Goal: Task Accomplishment & Management: Complete application form

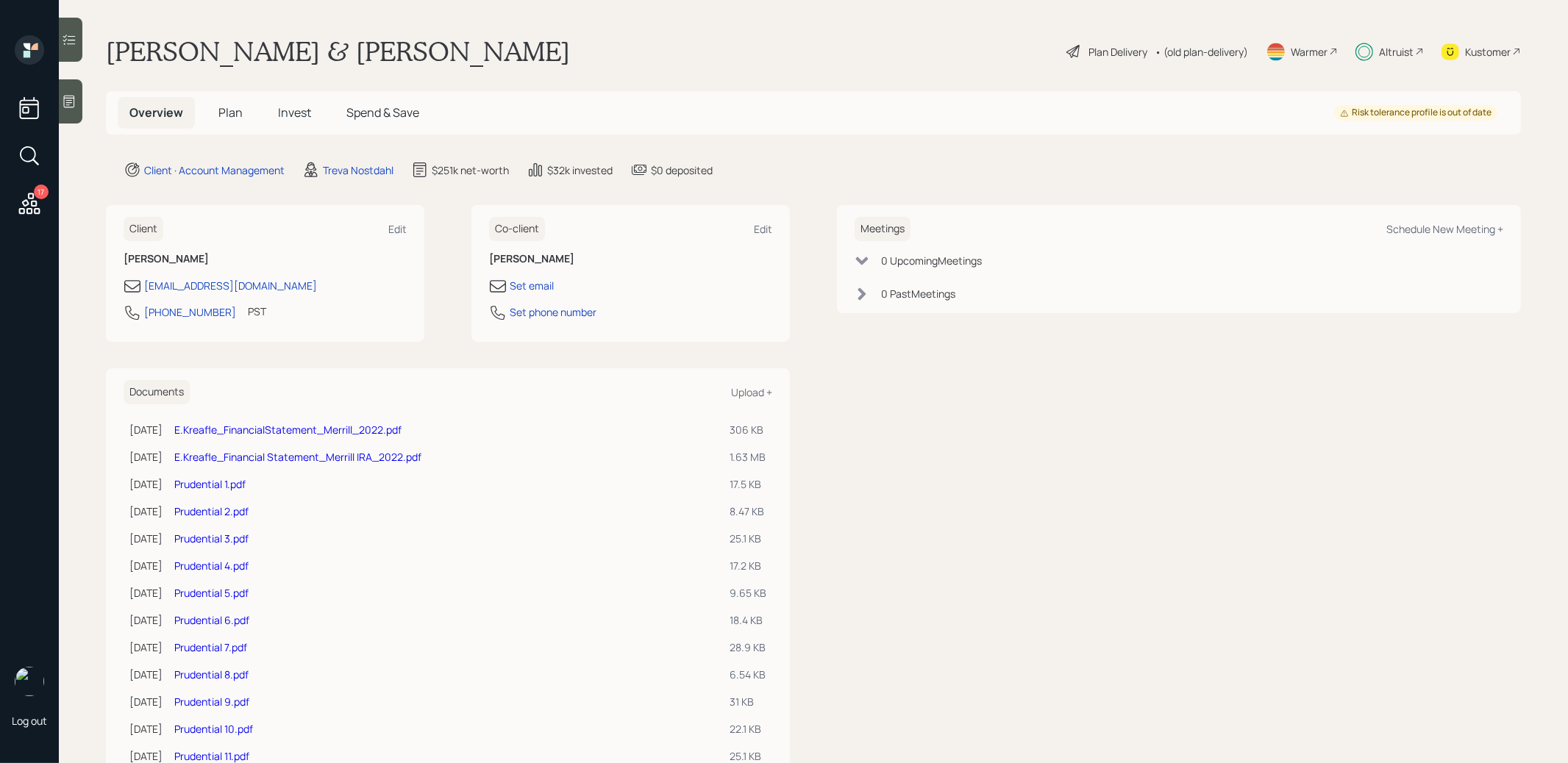
click at [297, 111] on span "Invest" at bounding box center [294, 113] width 33 height 16
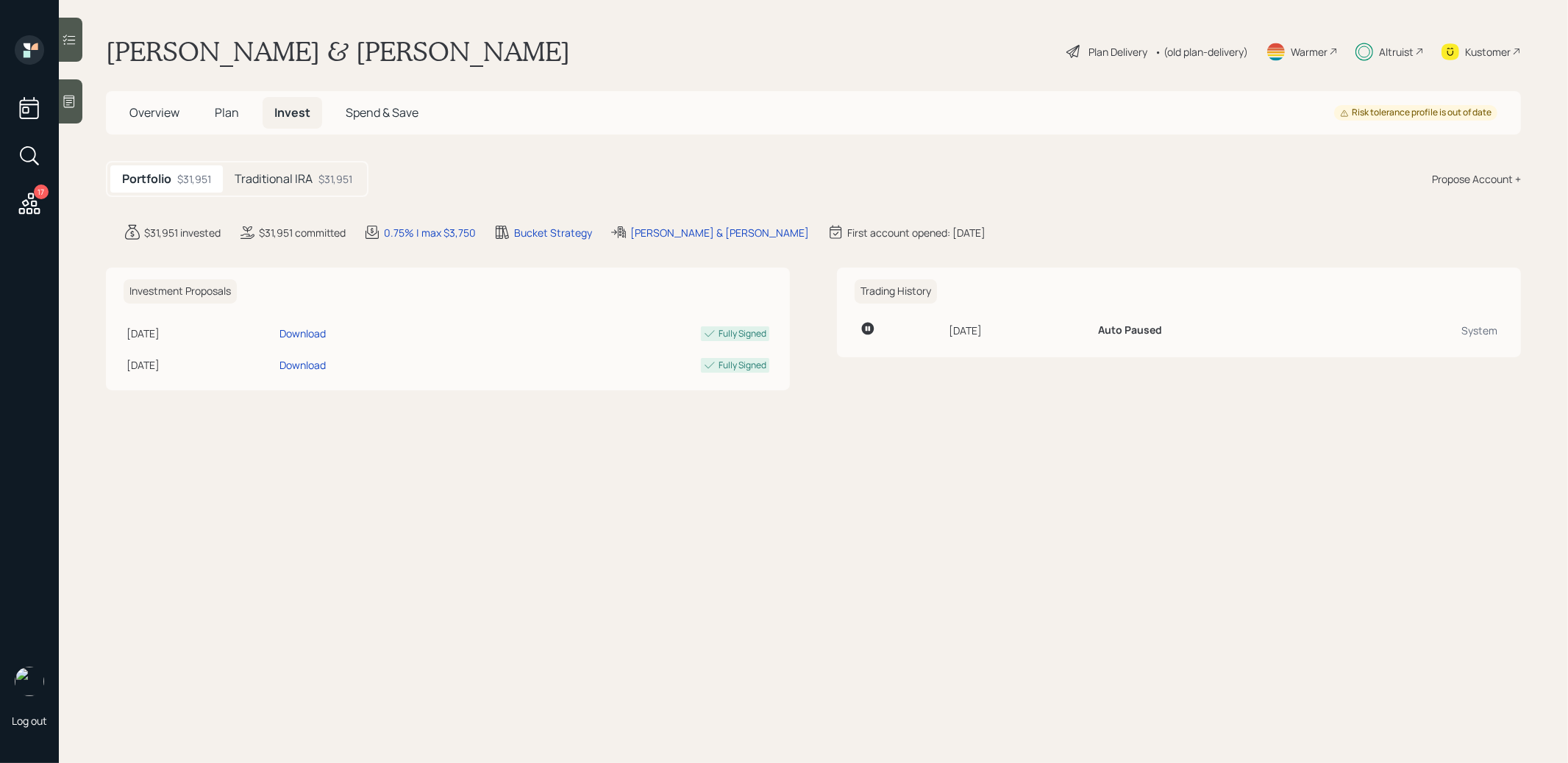
click at [227, 108] on span "Plan" at bounding box center [227, 113] width 24 height 16
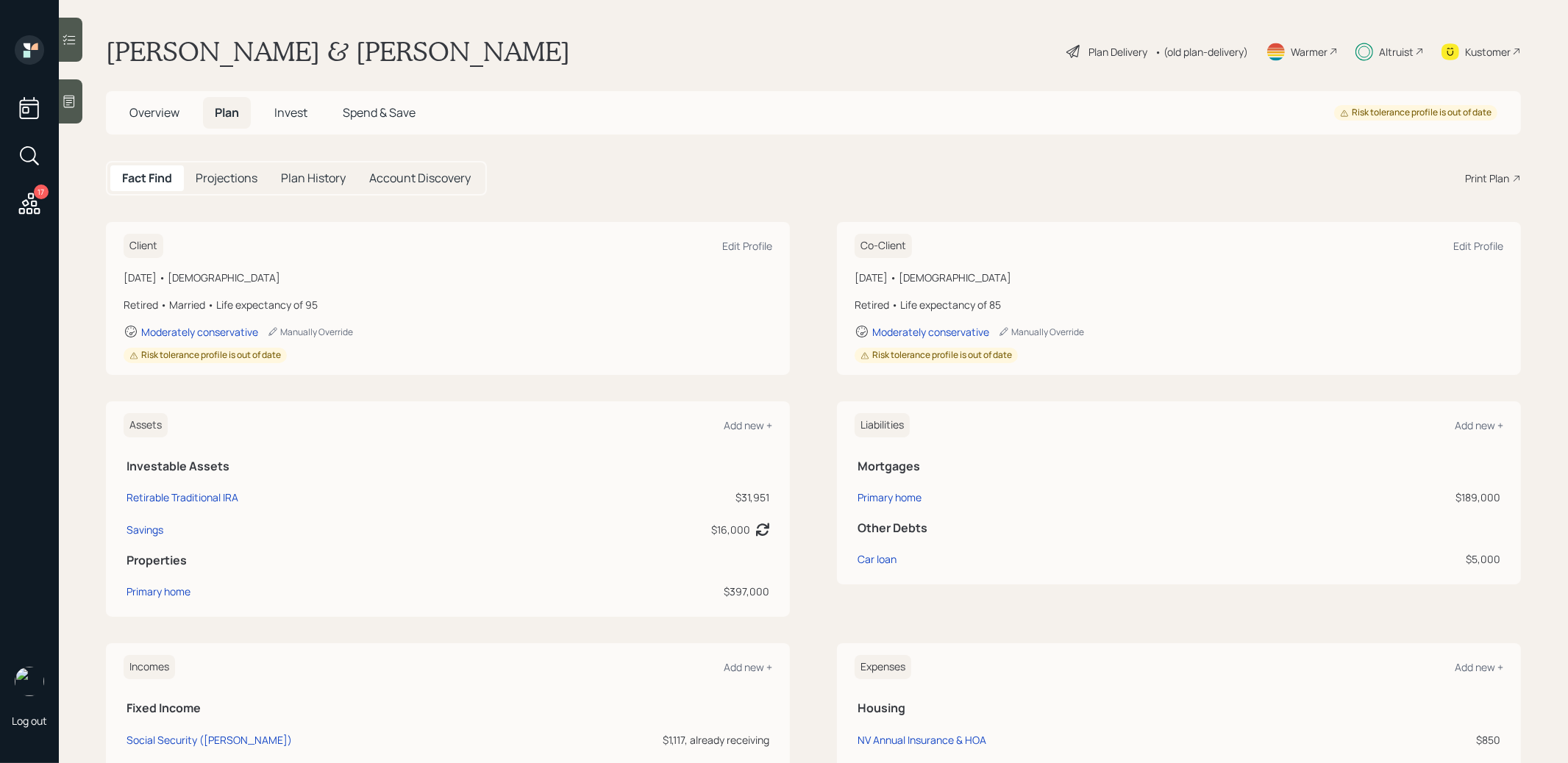
click at [287, 110] on span "Invest" at bounding box center [291, 113] width 33 height 16
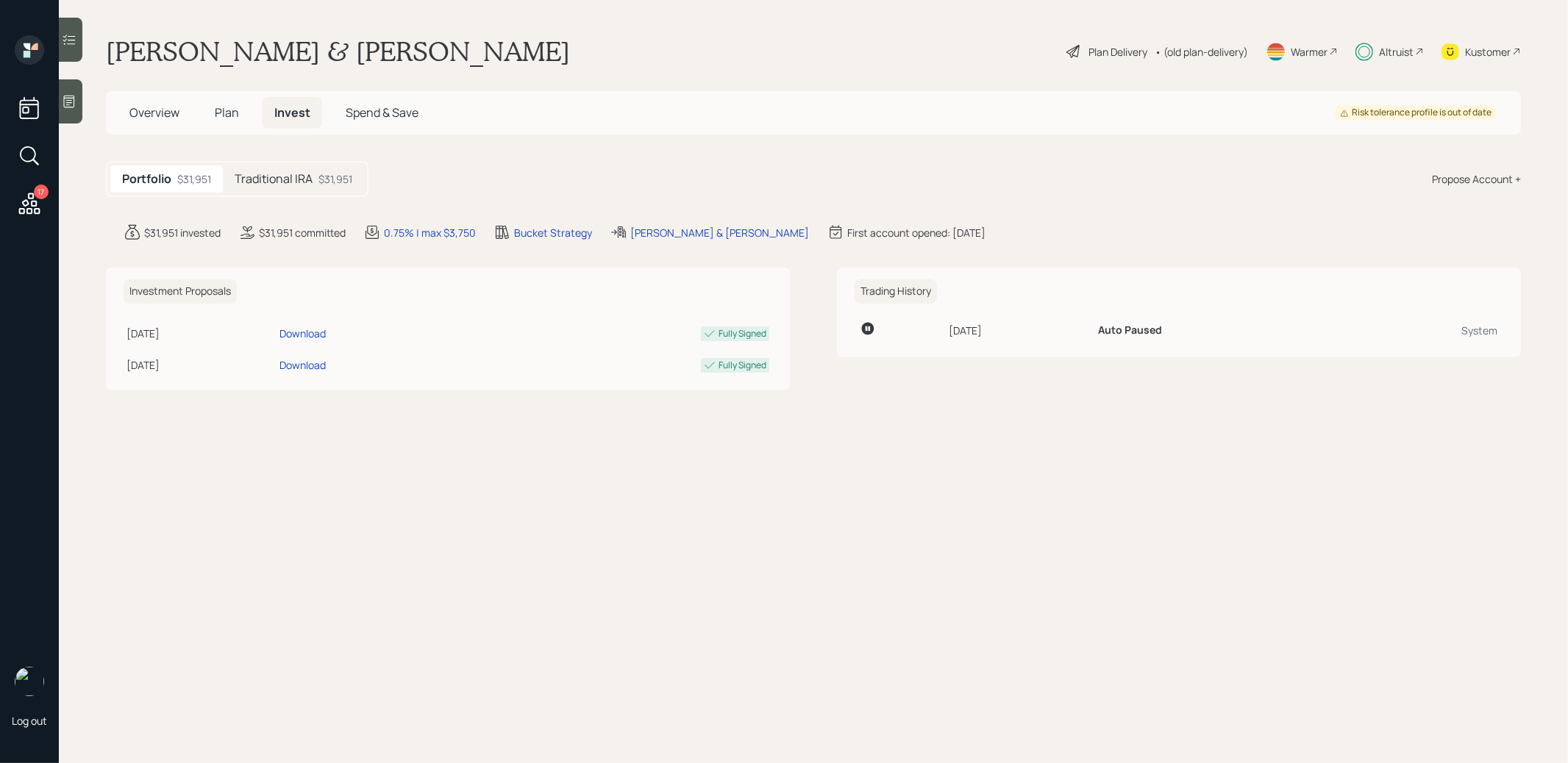
click at [277, 183] on h5 "Traditional IRA" at bounding box center [274, 179] width 78 height 14
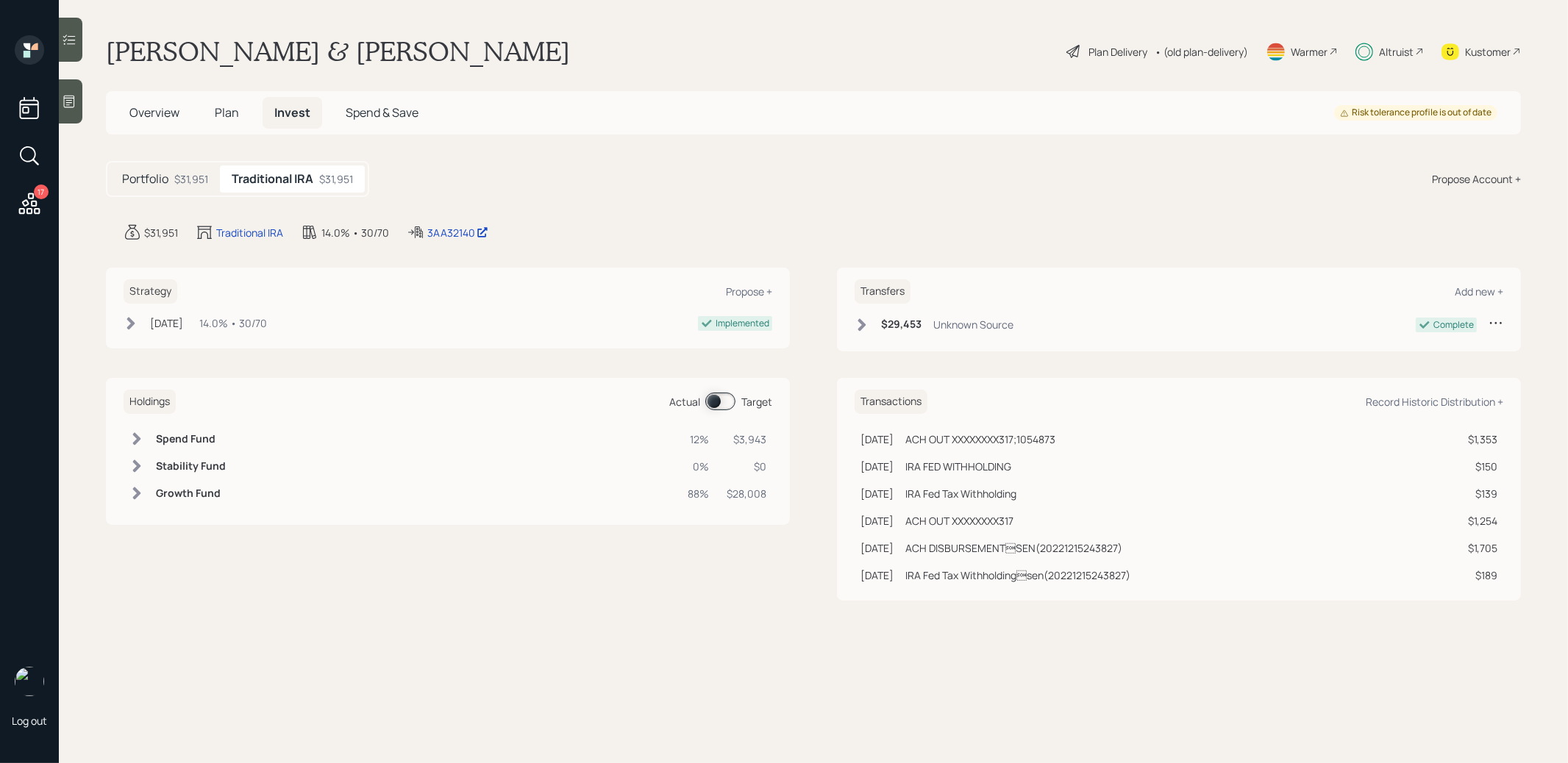
click at [227, 114] on span "Plan" at bounding box center [227, 113] width 24 height 16
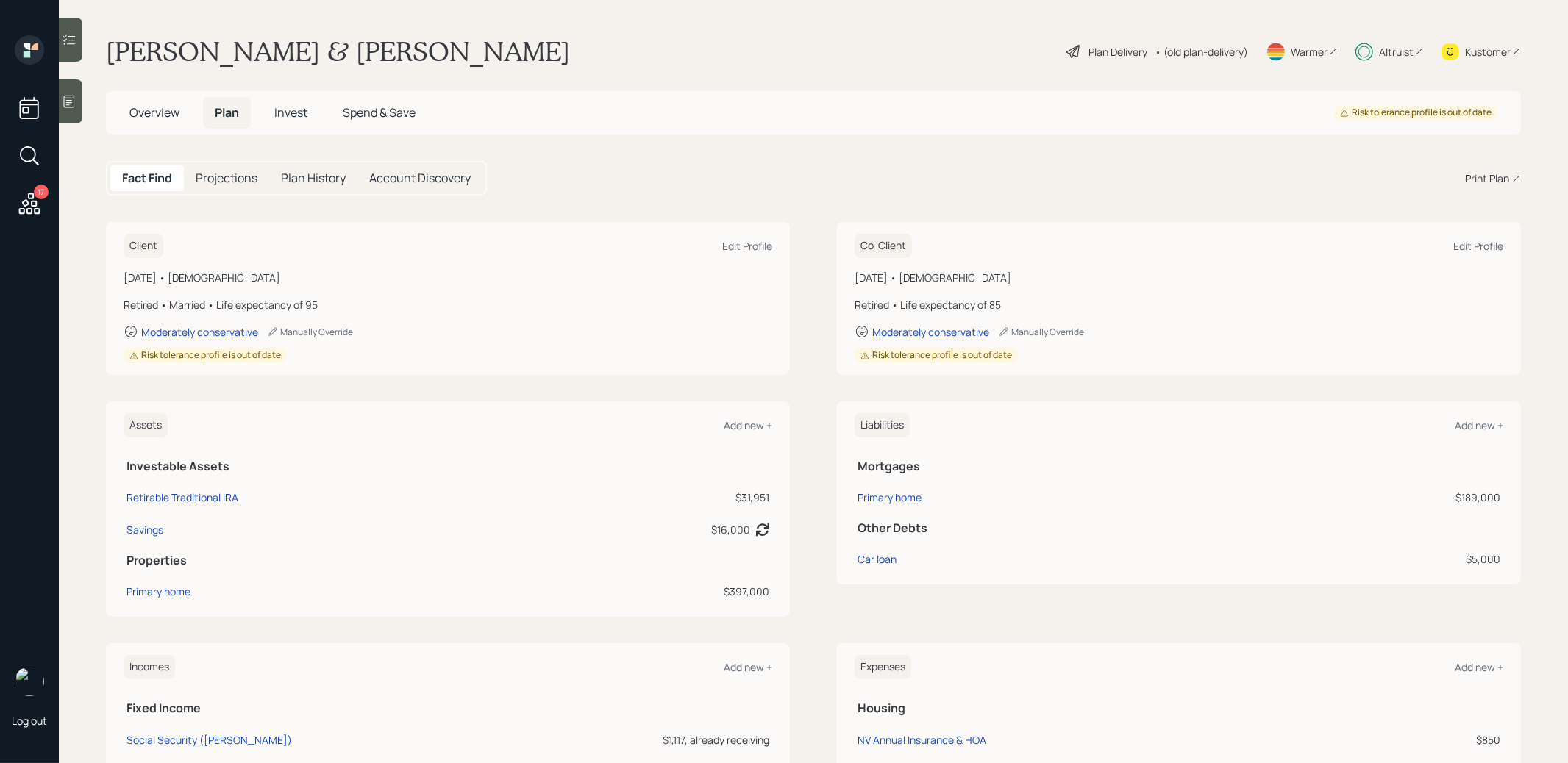
click at [298, 113] on span "Invest" at bounding box center [291, 113] width 33 height 16
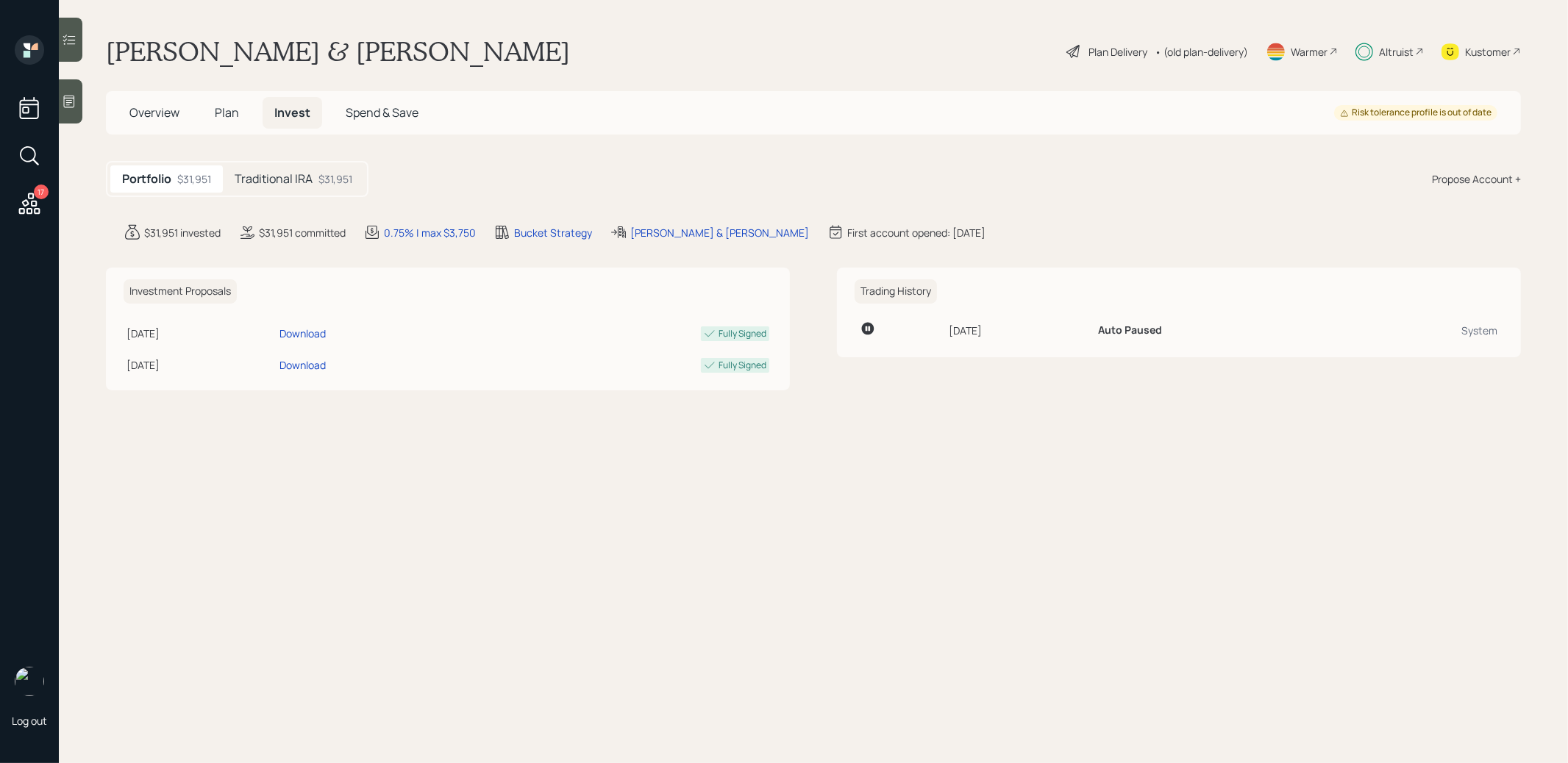
click at [311, 180] on h5 "Traditional IRA" at bounding box center [274, 179] width 78 height 14
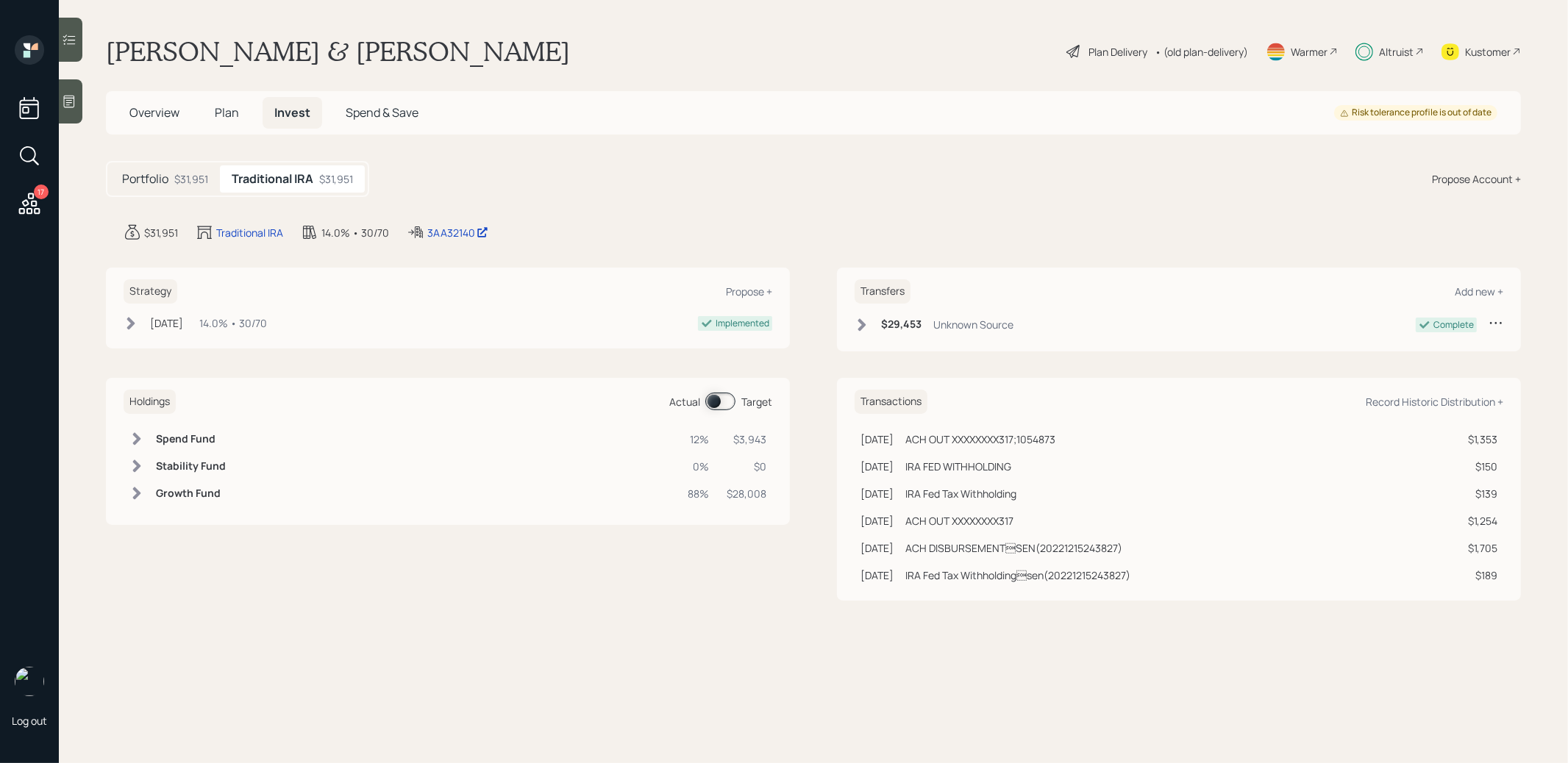
click at [214, 114] on h5 "Plan" at bounding box center [227, 113] width 48 height 32
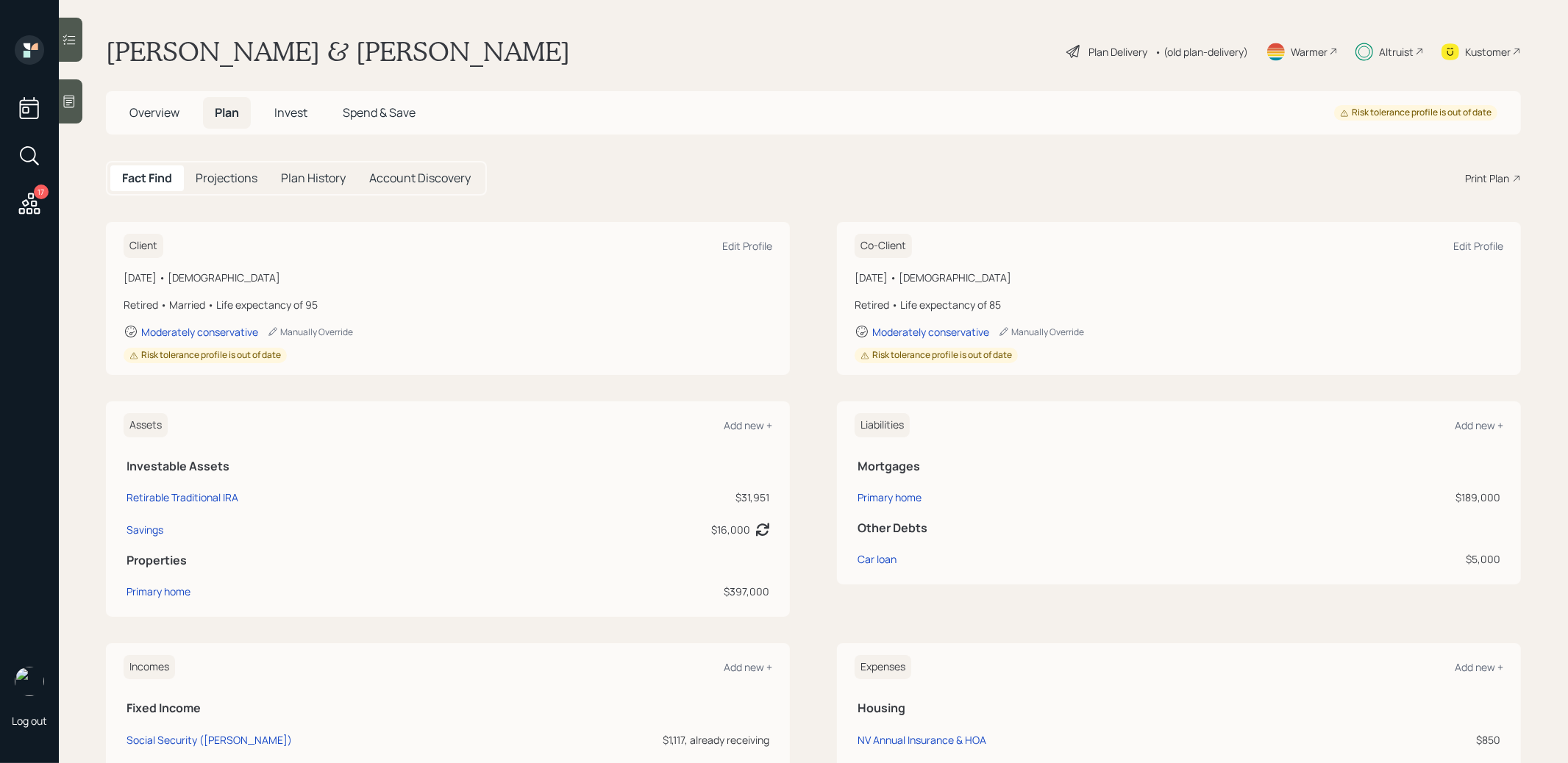
click at [288, 109] on span "Invest" at bounding box center [291, 113] width 33 height 16
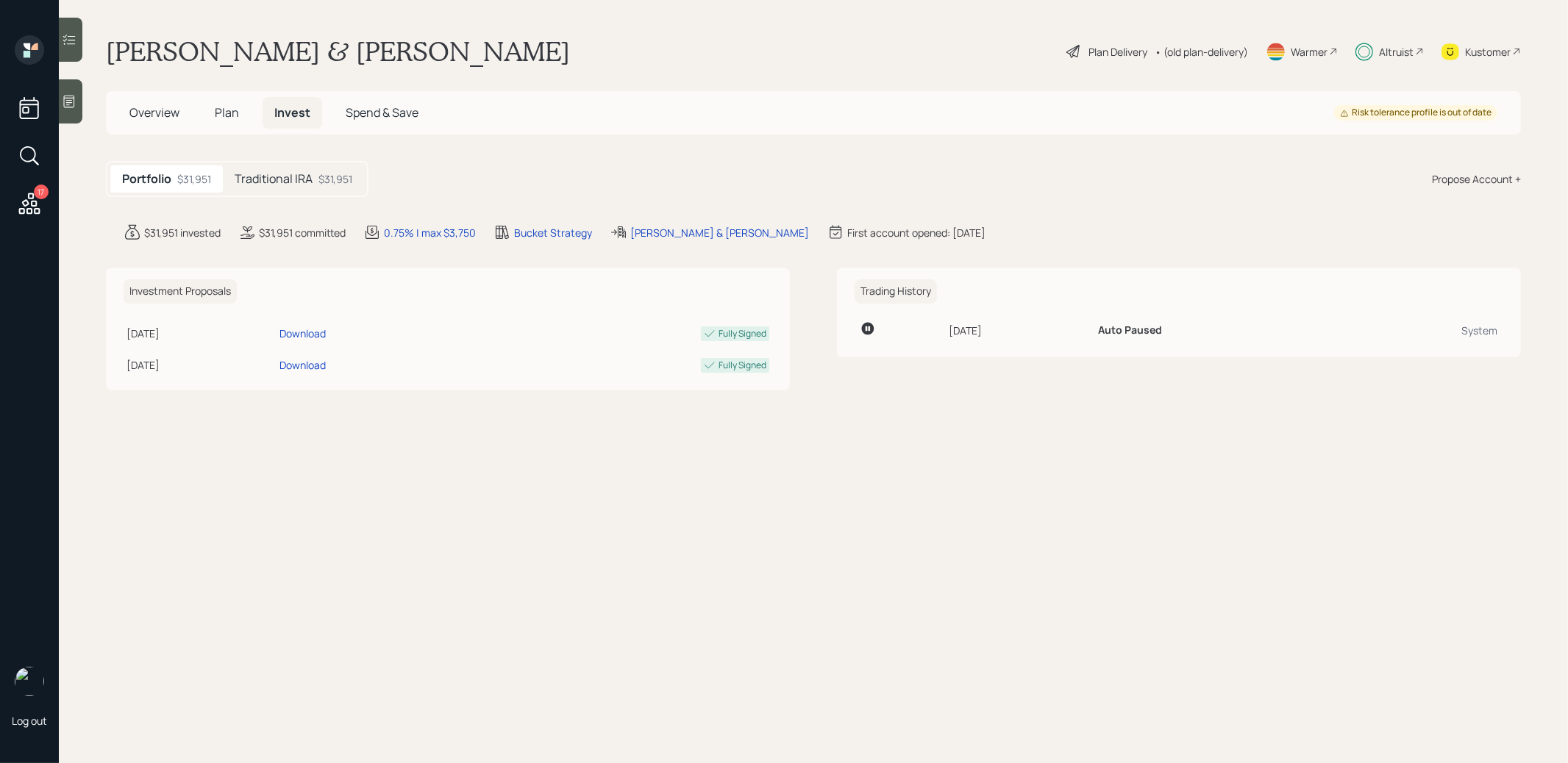
click at [311, 172] on h5 "Traditional IRA" at bounding box center [274, 179] width 78 height 14
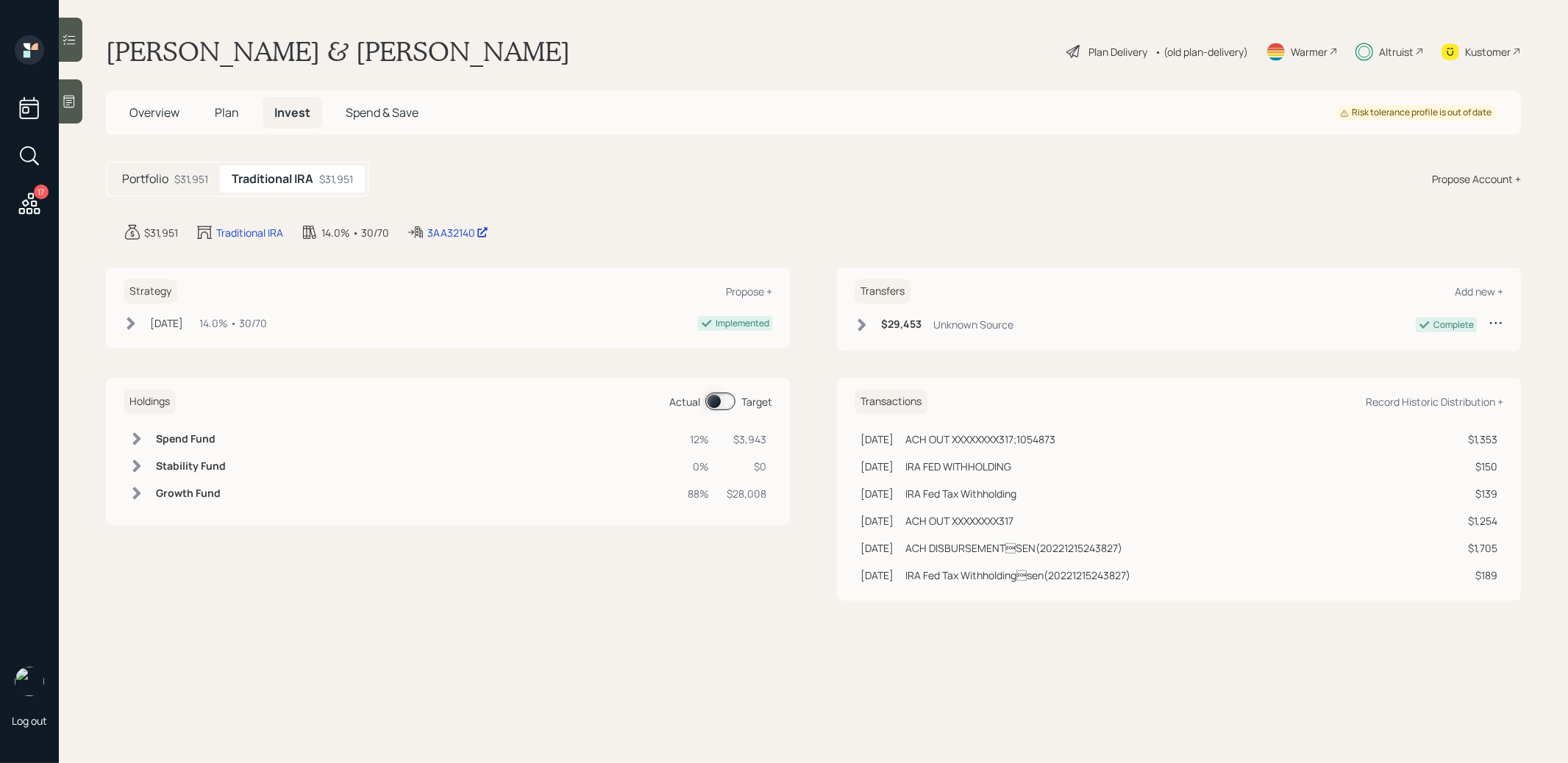
click at [223, 113] on span "Plan" at bounding box center [227, 113] width 24 height 16
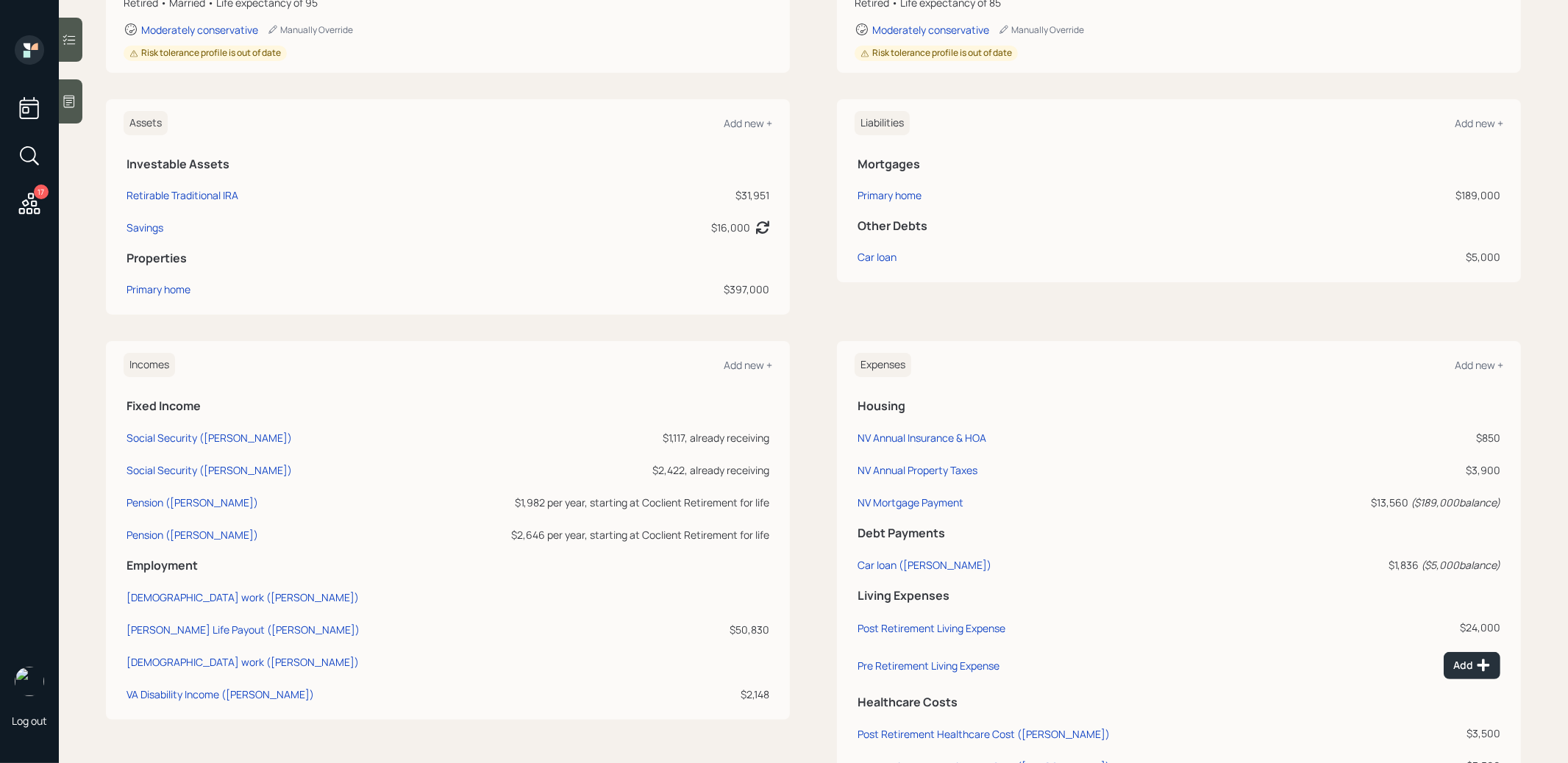
scroll to position [181, 0]
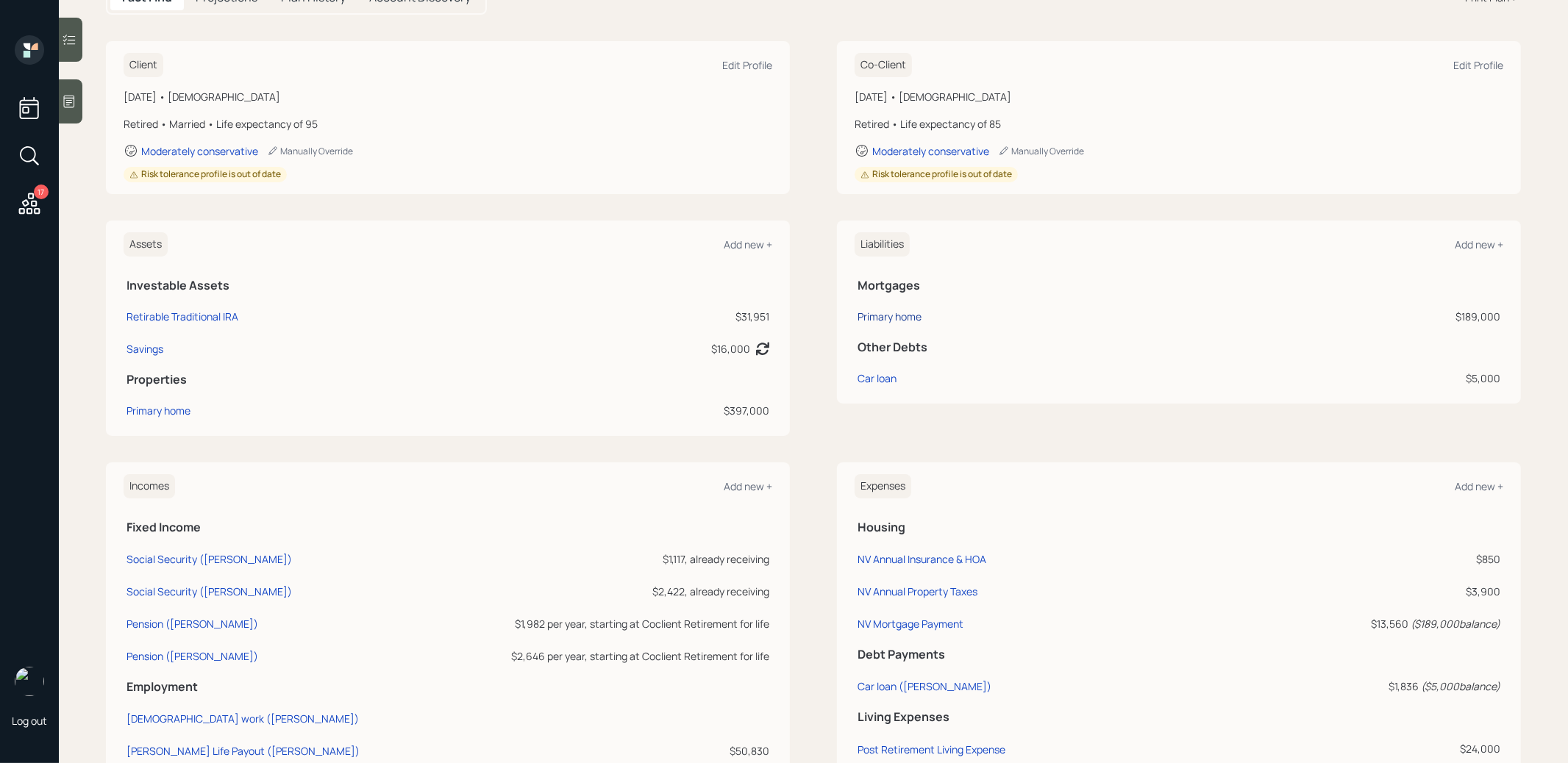
click at [888, 317] on div "Primary home" at bounding box center [889, 316] width 64 height 15
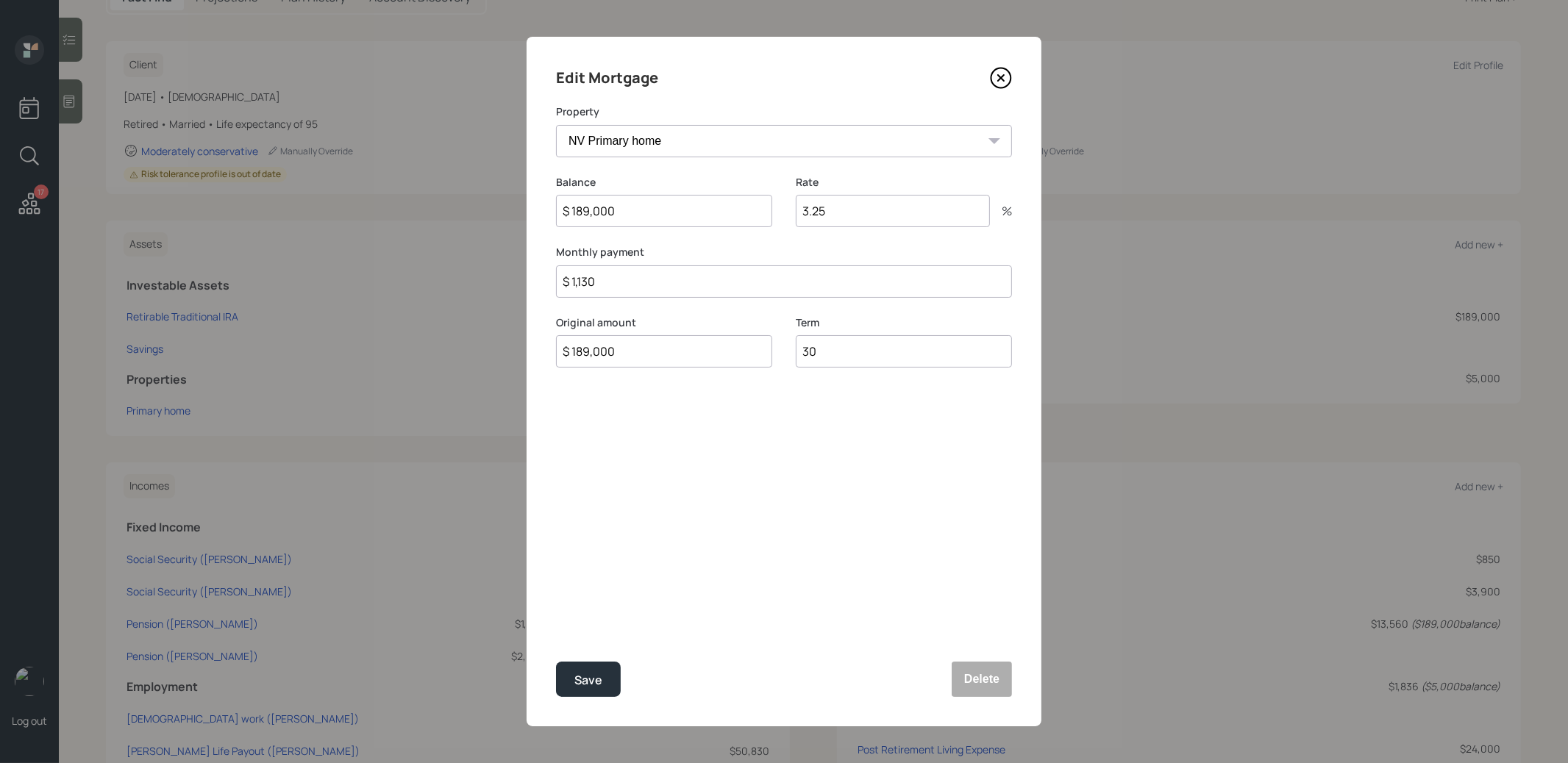
click at [998, 75] on icon at bounding box center [1000, 77] width 6 height 6
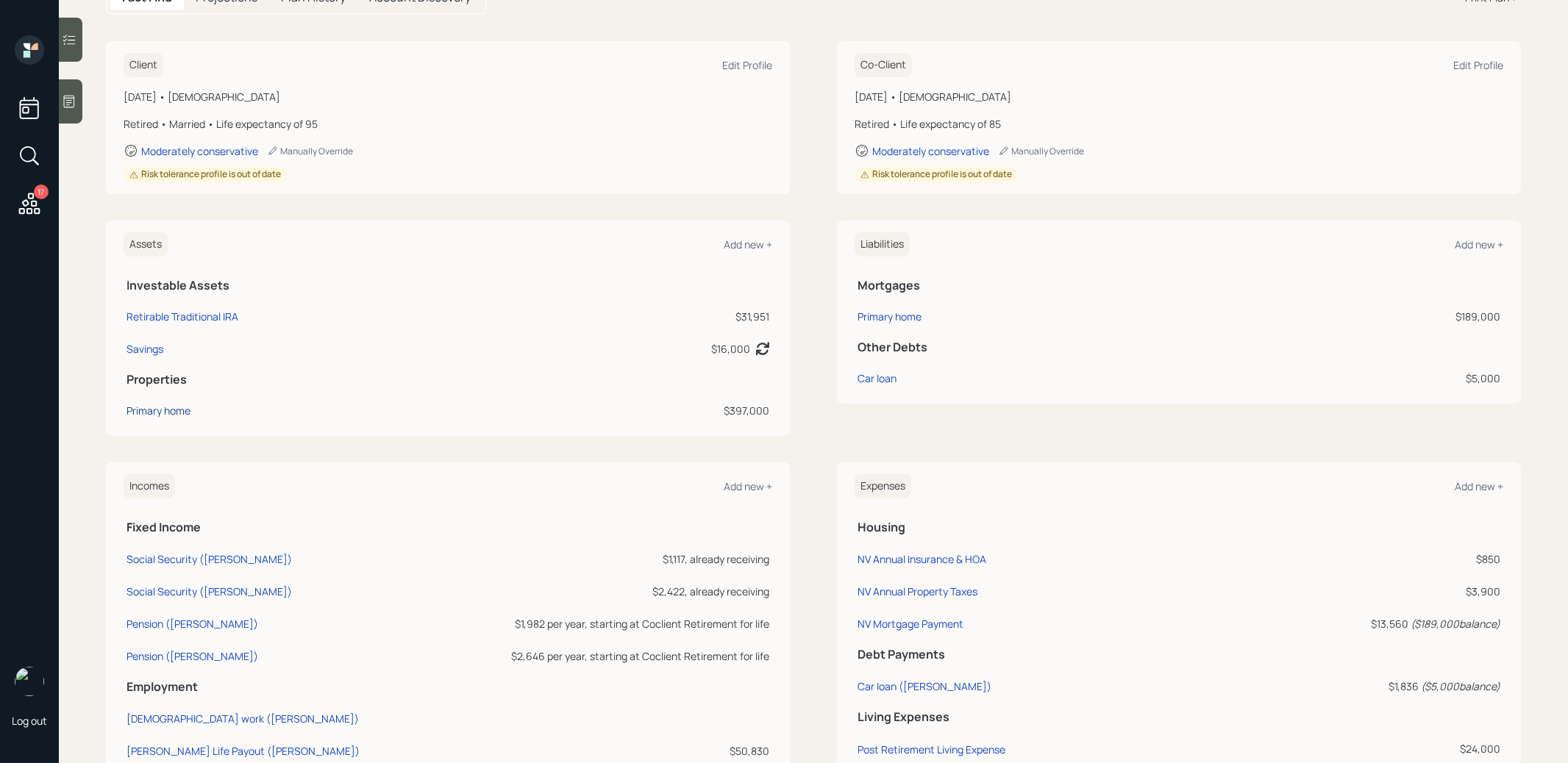
click at [162, 403] on div "Primary home" at bounding box center [158, 410] width 64 height 15
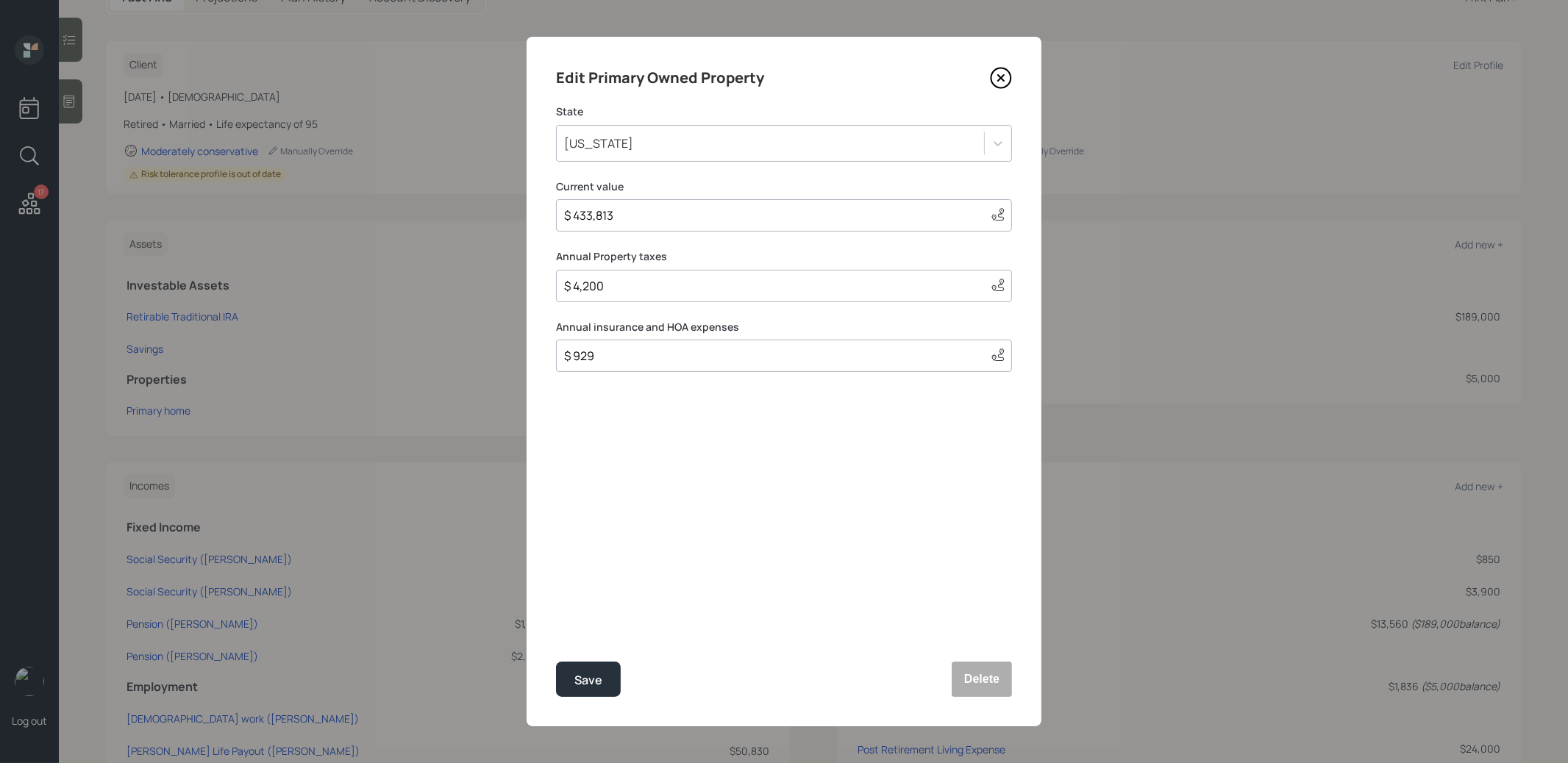
click at [1004, 79] on icon at bounding box center [1000, 77] width 22 height 22
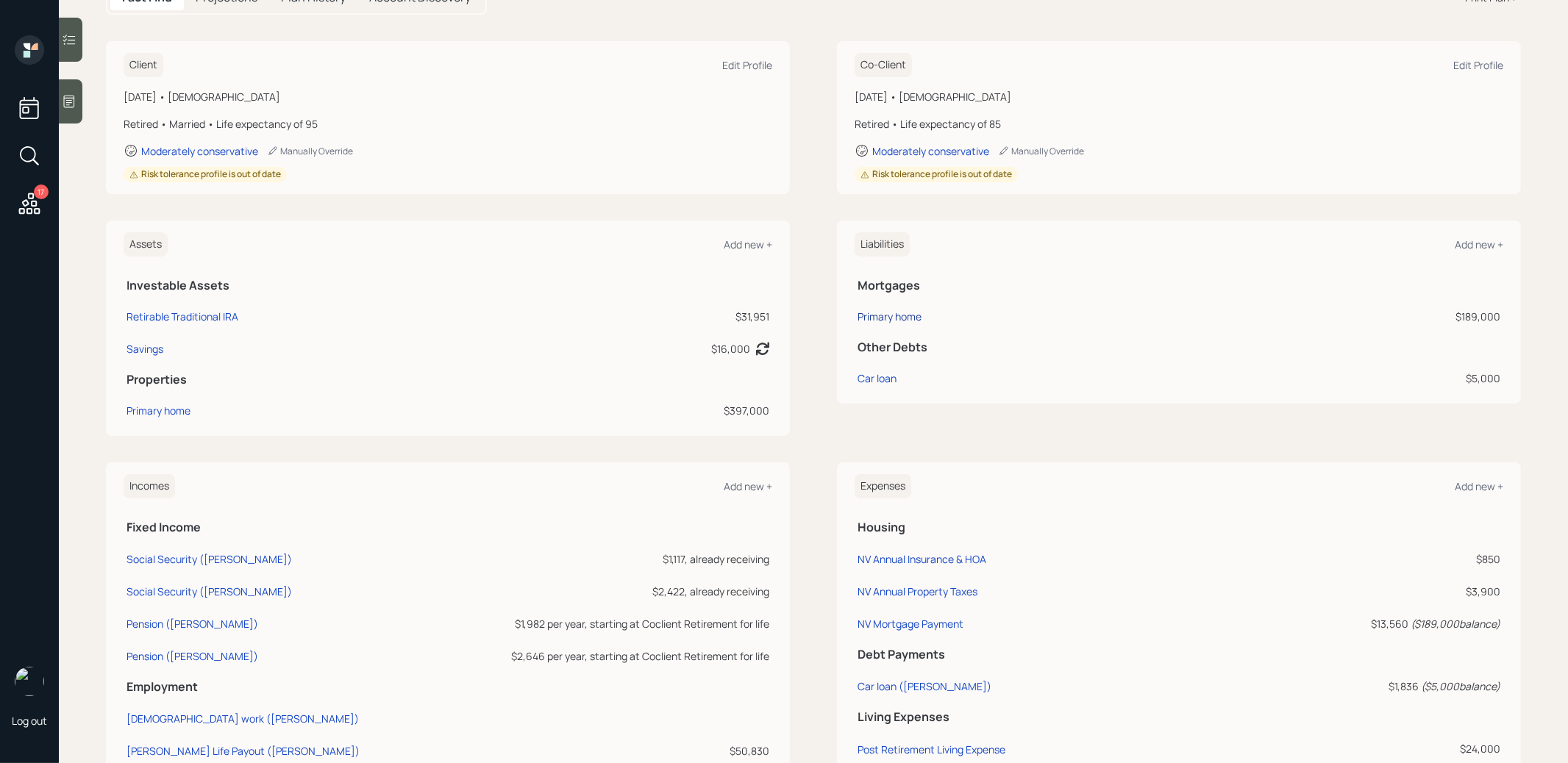
click at [899, 315] on div "Primary home" at bounding box center [889, 316] width 64 height 15
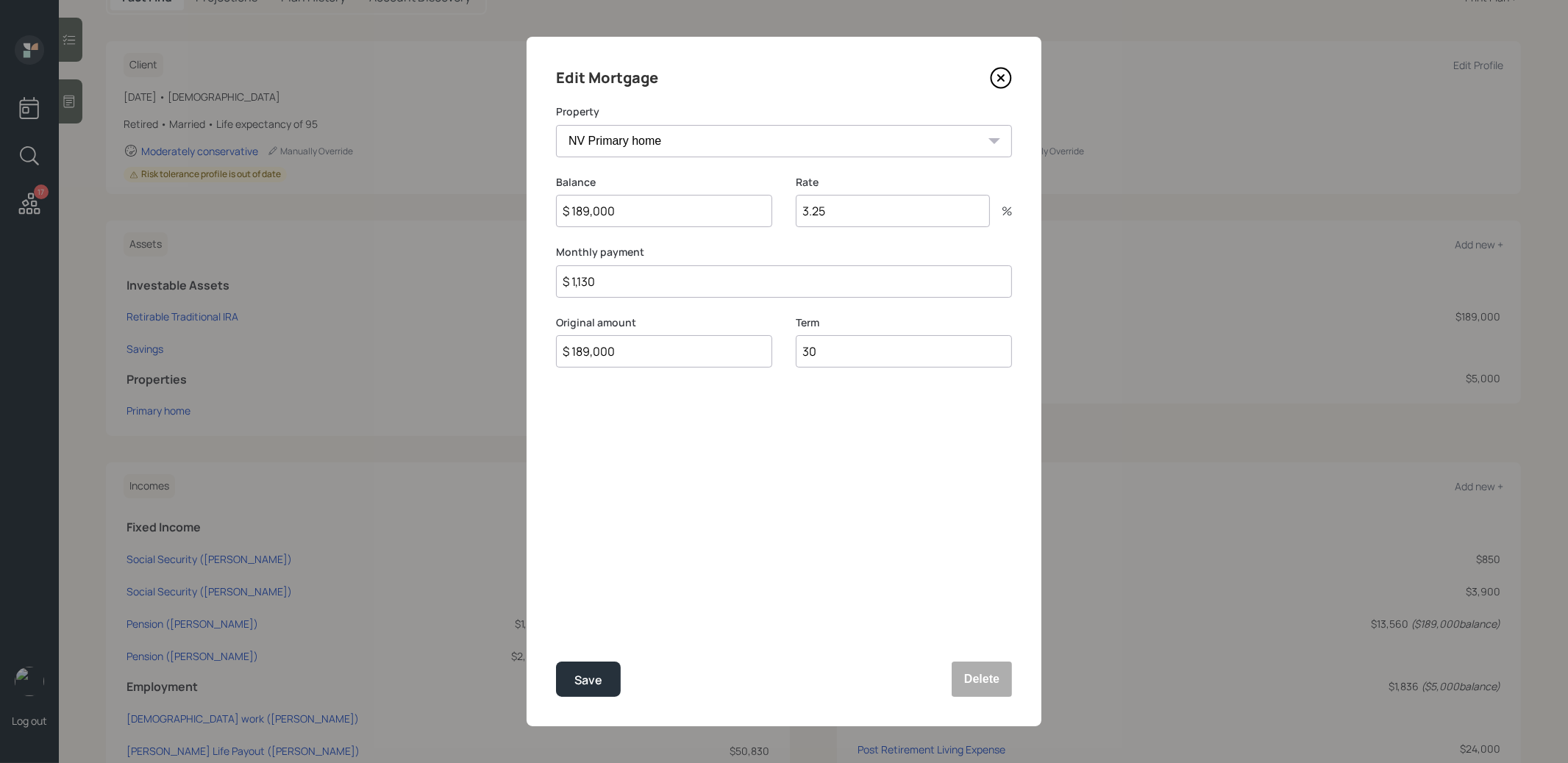
click at [1000, 74] on icon at bounding box center [1000, 77] width 22 height 22
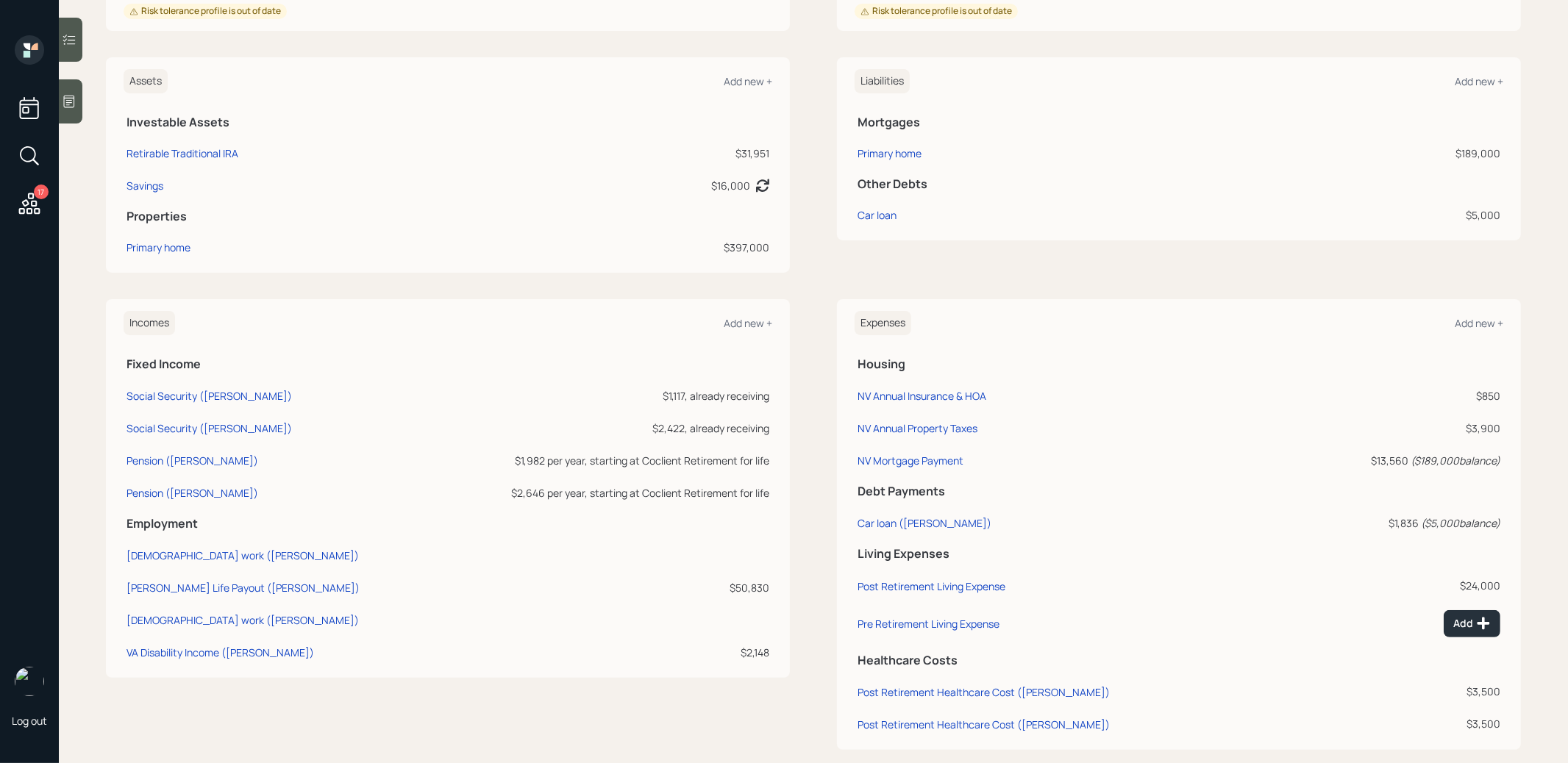
scroll to position [342, 0]
click at [189, 245] on div "Primary home" at bounding box center [158, 249] width 64 height 15
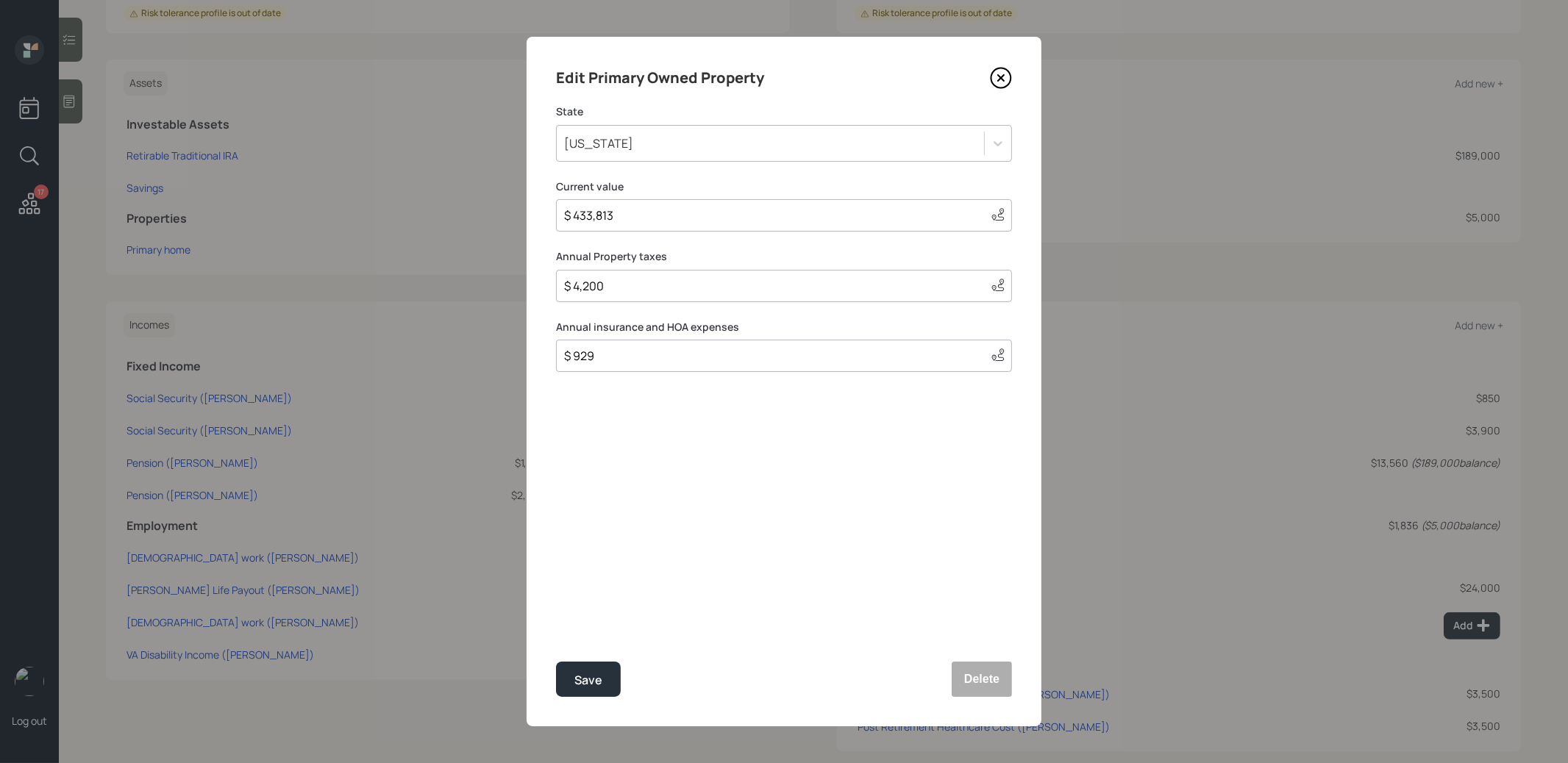
click at [658, 218] on input "$ 433,813" at bounding box center [771, 215] width 417 height 18
type input "$ 420,000"
click at [585, 681] on div "Save" at bounding box center [588, 680] width 28 height 19
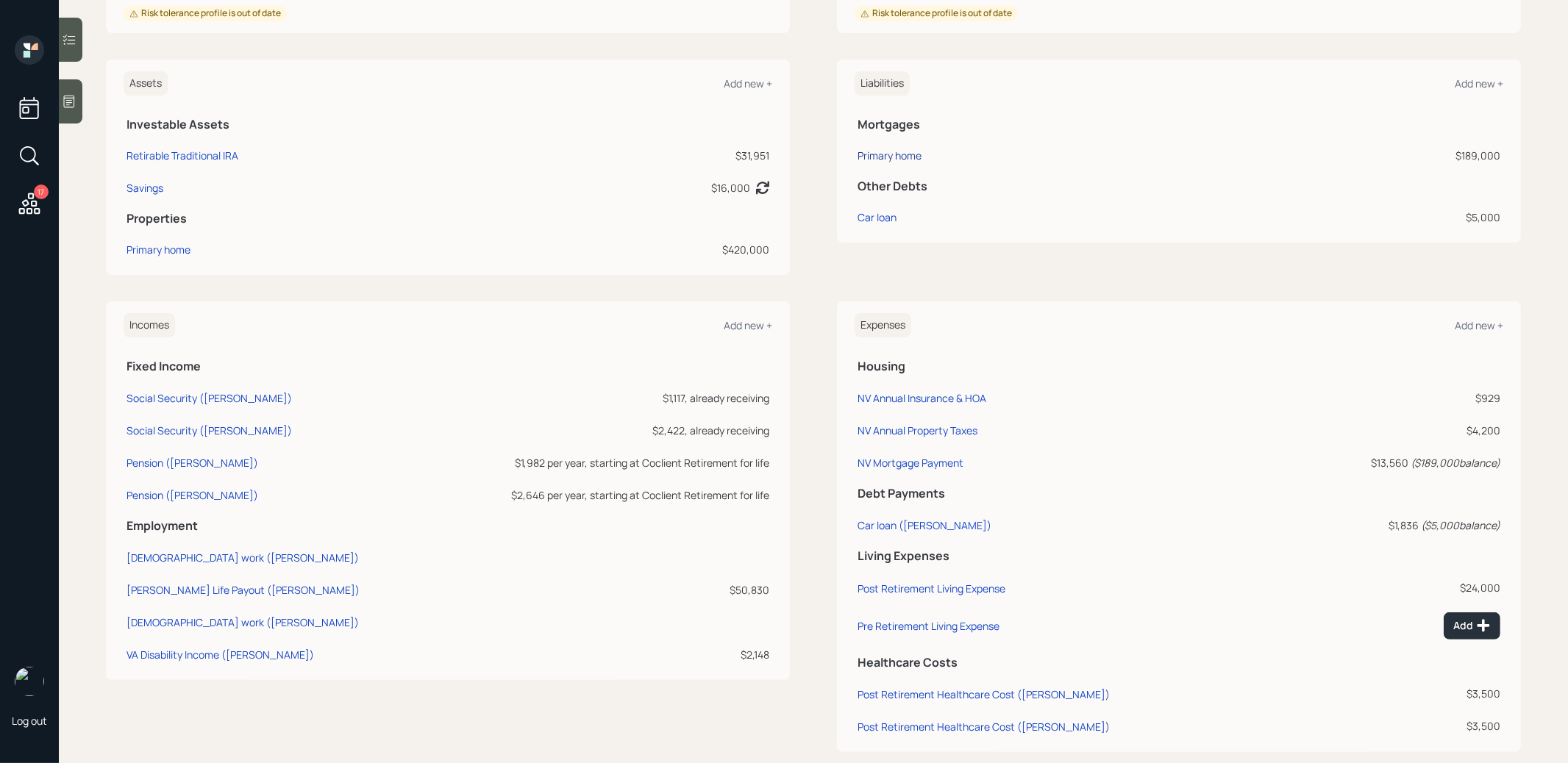
click at [896, 156] on div "Primary home" at bounding box center [889, 155] width 64 height 15
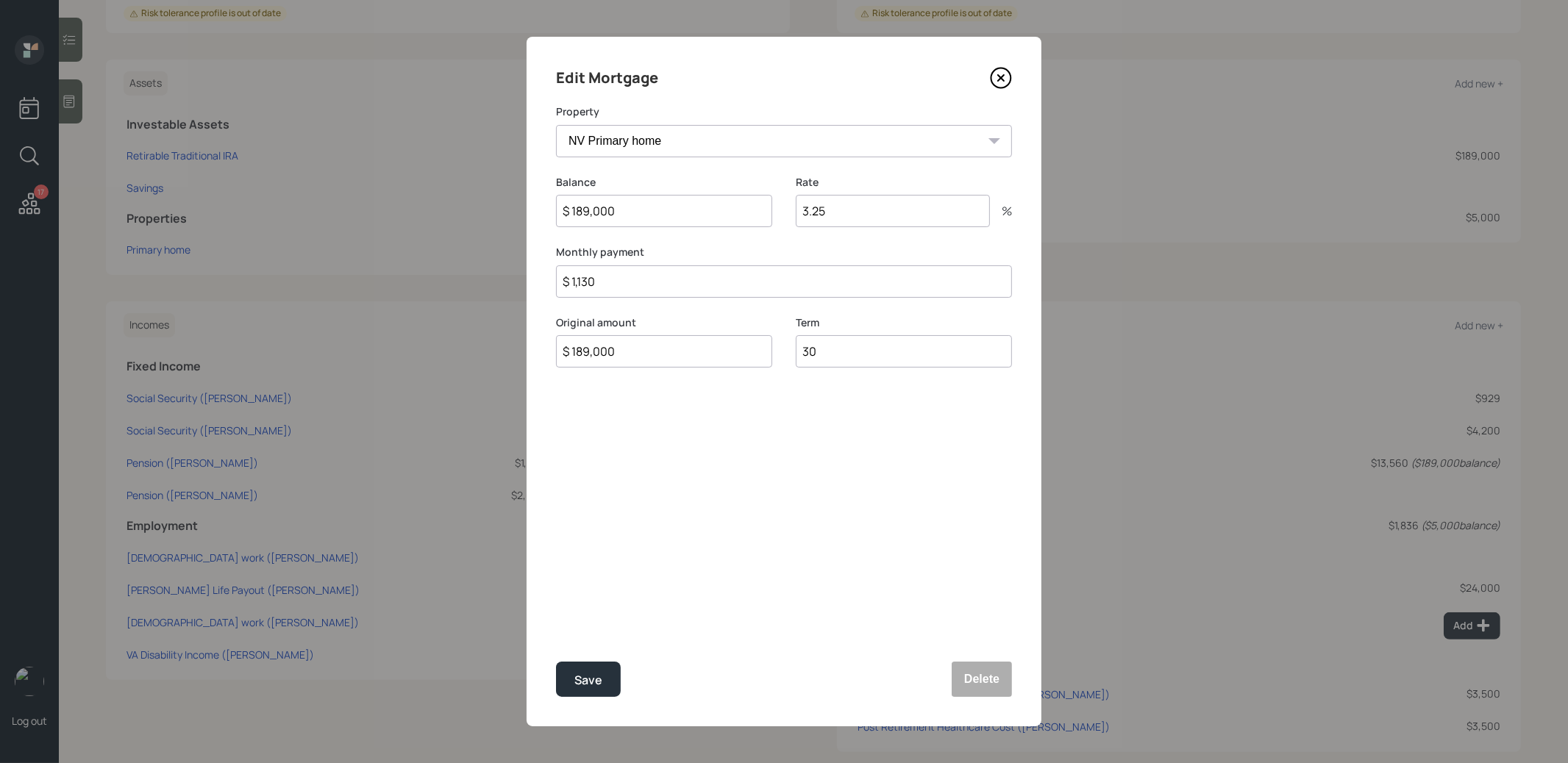
click at [667, 216] on input "$ 189,000" at bounding box center [664, 211] width 216 height 32
type input "$ 172,000"
click at [597, 682] on div "Save" at bounding box center [588, 680] width 28 height 19
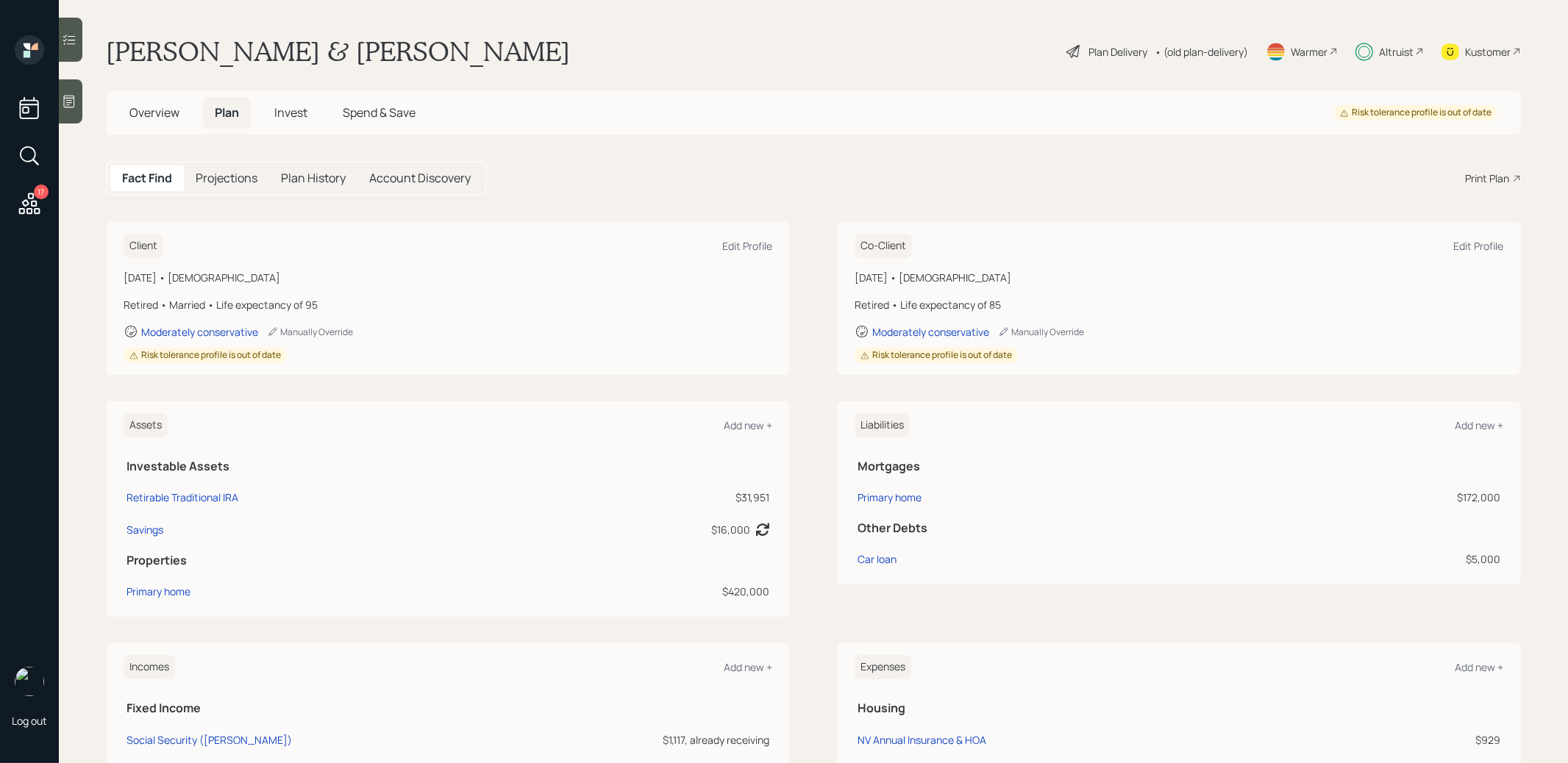
click at [292, 106] on span "Invest" at bounding box center [291, 113] width 33 height 16
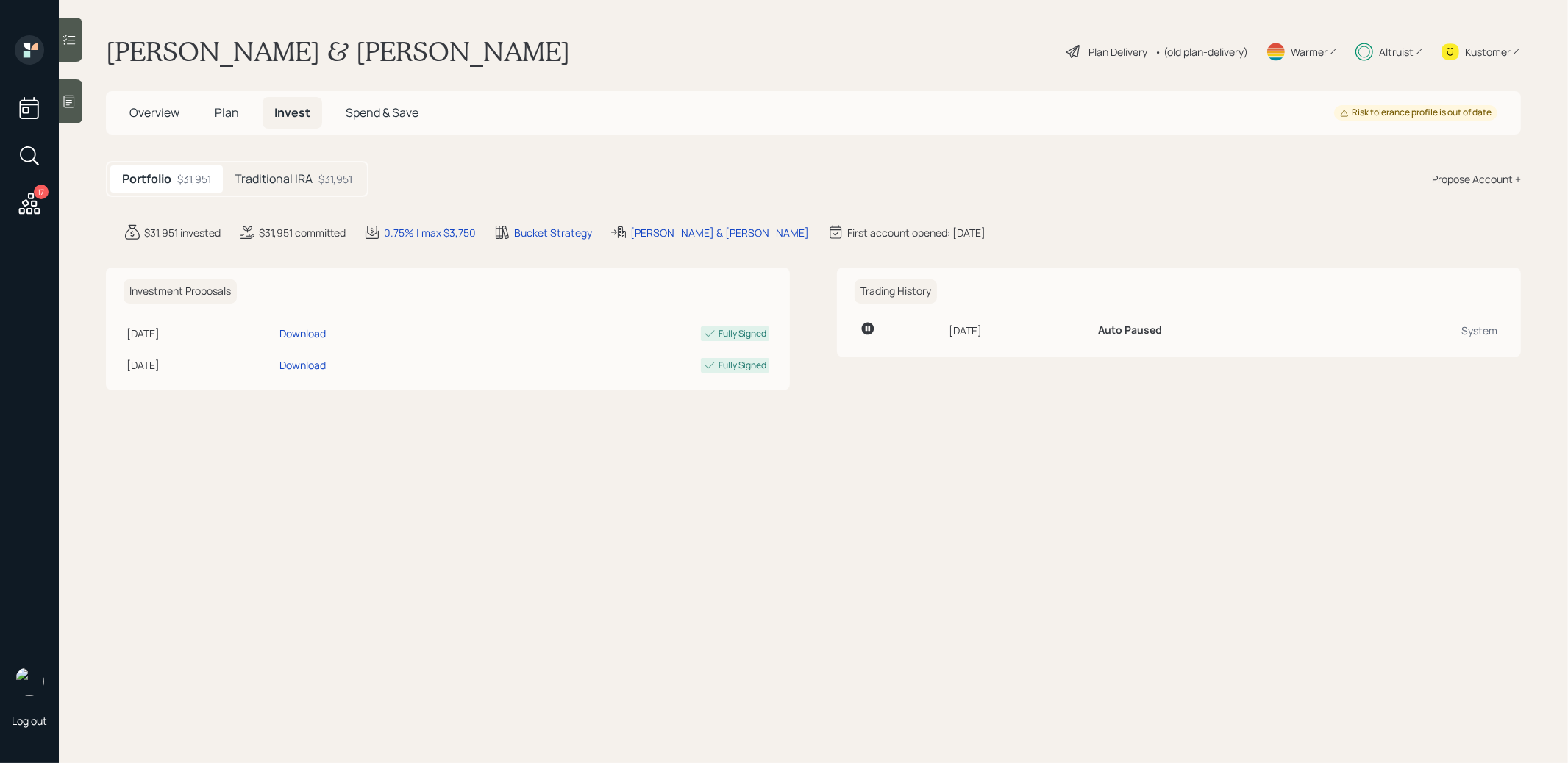
click at [302, 177] on h5 "Traditional IRA" at bounding box center [274, 179] width 78 height 14
